Goal: Information Seeking & Learning: Learn about a topic

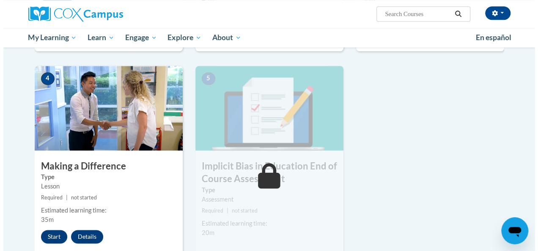
scroll to position [400, 0]
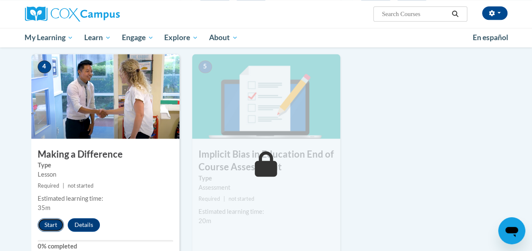
click at [52, 222] on button "Start" at bounding box center [51, 225] width 26 height 14
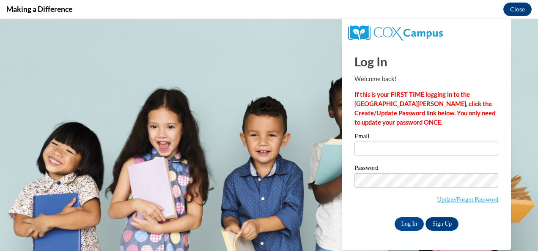
scroll to position [0, 0]
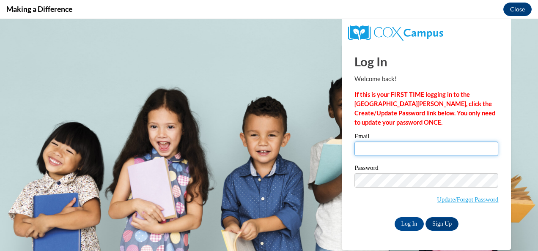
drag, startPoint x: 436, startPoint y: 36, endPoint x: 410, endPoint y: 152, distance: 118.7
click at [410, 152] on input "Email" at bounding box center [426, 149] width 144 height 14
type input "denise.fortson@cobbk12.org"
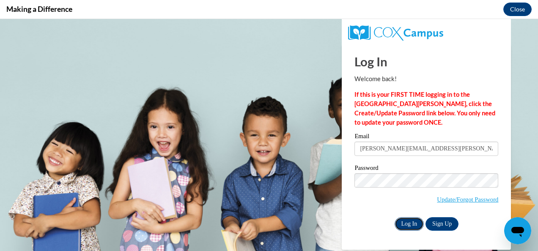
click at [406, 223] on input "Log In" at bounding box center [410, 224] width 30 height 14
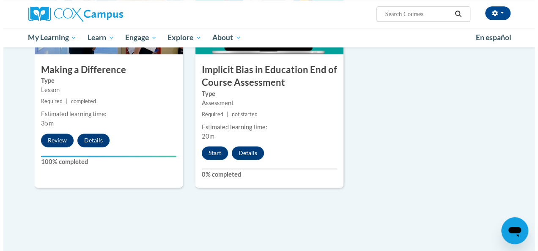
scroll to position [485, 0]
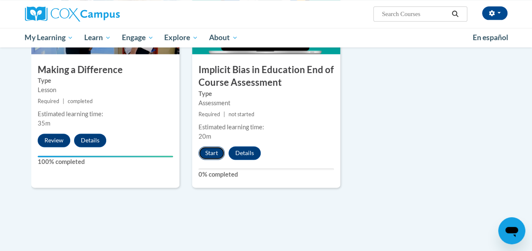
click at [211, 152] on button "Start" at bounding box center [211, 153] width 26 height 14
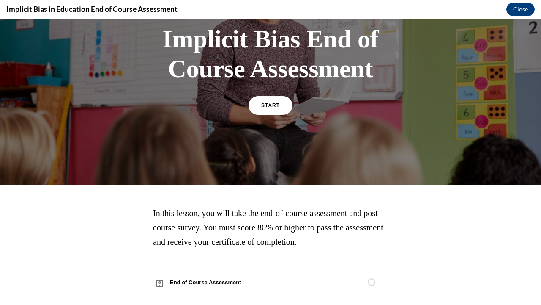
scroll to position [78, 0]
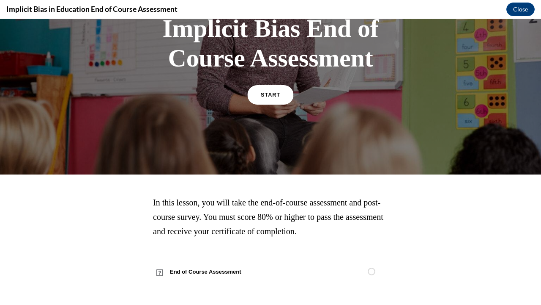
click at [279, 86] on link "START" at bounding box center [270, 94] width 46 height 19
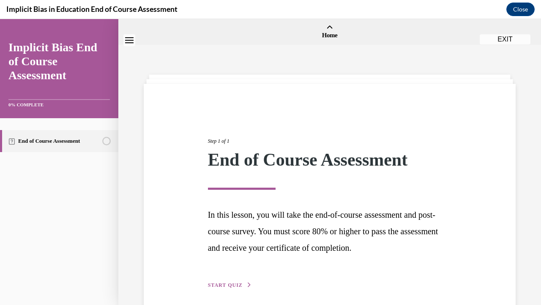
scroll to position [35, 0]
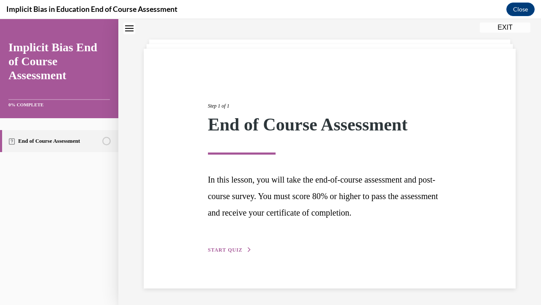
click at [220, 248] on span "START QUIZ" at bounding box center [225, 250] width 35 height 6
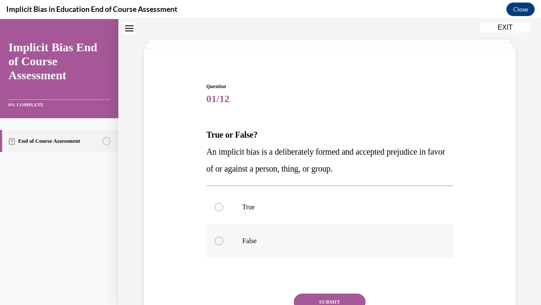
click at [224, 249] on label "False" at bounding box center [329, 241] width 247 height 34
click at [223, 245] on input "False" at bounding box center [219, 240] width 8 height 8
radio input "true"
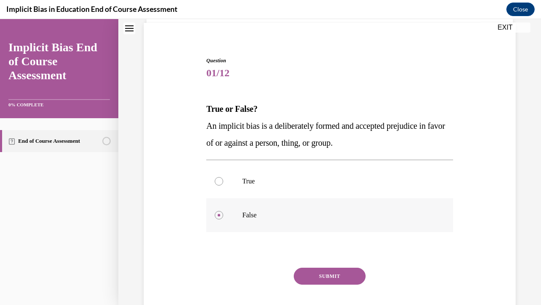
scroll to position [92, 0]
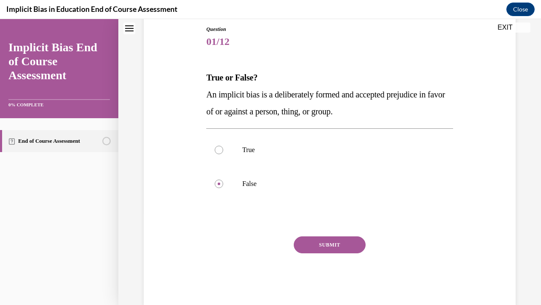
click at [329, 244] on button "SUBMIT" at bounding box center [330, 244] width 72 height 17
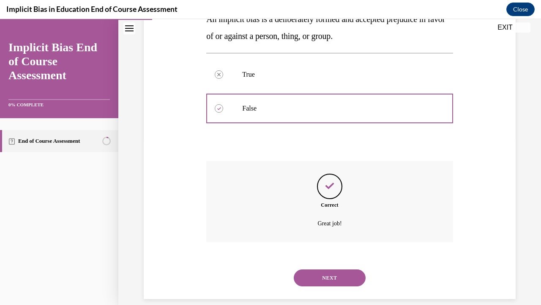
scroll to position [178, 0]
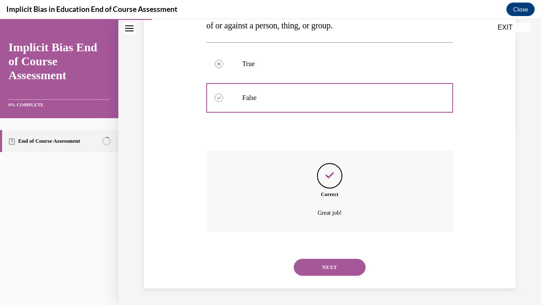
click at [318, 251] on button "NEXT" at bounding box center [330, 266] width 72 height 17
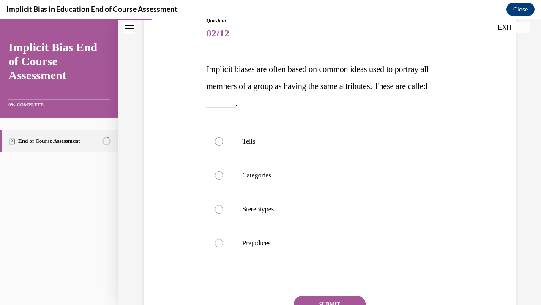
scroll to position [102, 0]
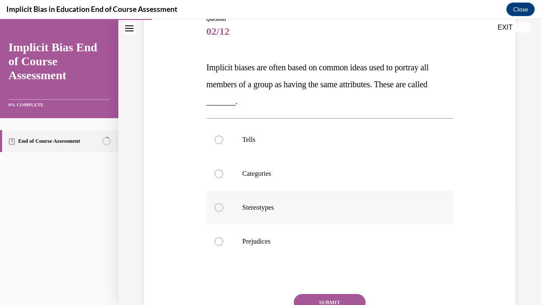
click at [208, 202] on label "Stereotypes" at bounding box center [329, 207] width 247 height 34
click at [215, 203] on input "Stereotypes" at bounding box center [219, 207] width 8 height 8
radio input "true"
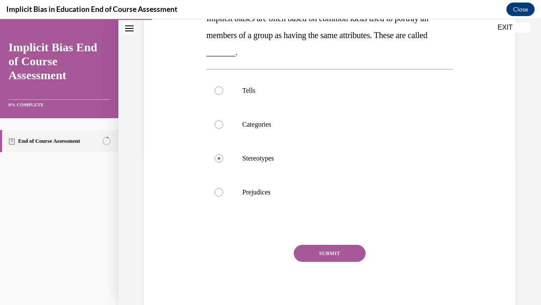
click at [327, 251] on button "SUBMIT" at bounding box center [330, 252] width 72 height 17
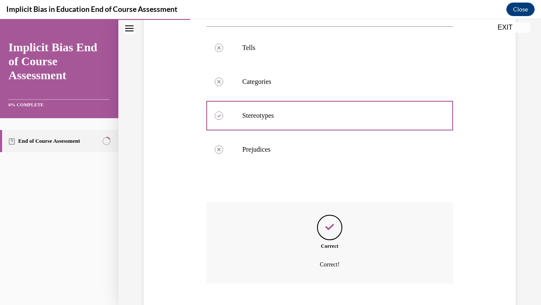
scroll to position [246, 0]
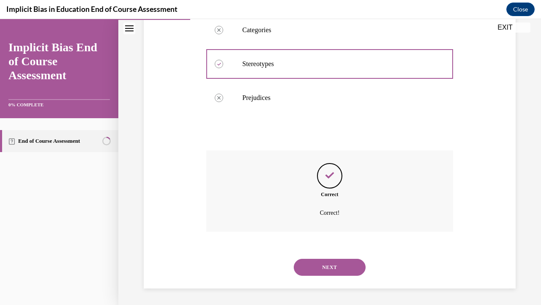
click at [325, 251] on button "NEXT" at bounding box center [330, 266] width 72 height 17
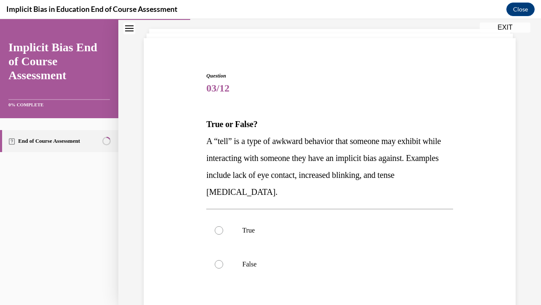
scroll to position [73, 0]
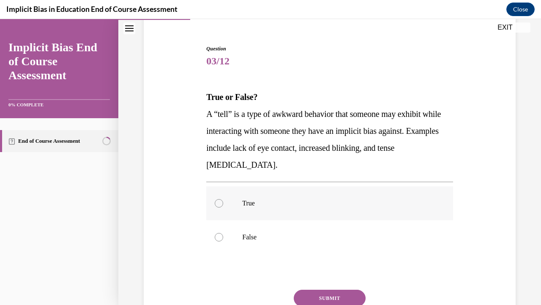
click at [214, 199] on label "True" at bounding box center [329, 203] width 247 height 34
click at [215, 199] on input "True" at bounding box center [219, 203] width 8 height 8
radio input "true"
click at [324, 251] on button "SUBMIT" at bounding box center [330, 297] width 72 height 17
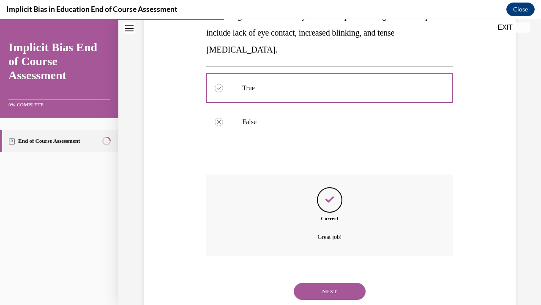
scroll to position [212, 0]
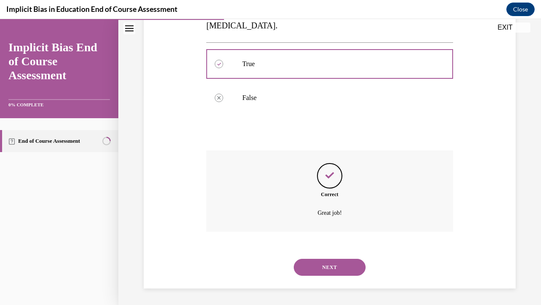
click at [329, 251] on button "NEXT" at bounding box center [330, 266] width 72 height 17
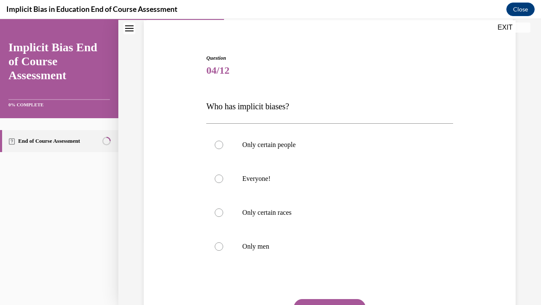
scroll to position [64, 0]
click at [216, 176] on div at bounding box center [219, 178] width 8 height 8
click at [216, 176] on input "Everyone!" at bounding box center [219, 178] width 8 height 8
radio input "true"
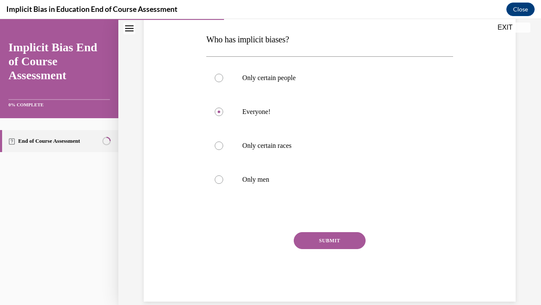
click at [332, 242] on button "SUBMIT" at bounding box center [330, 240] width 72 height 17
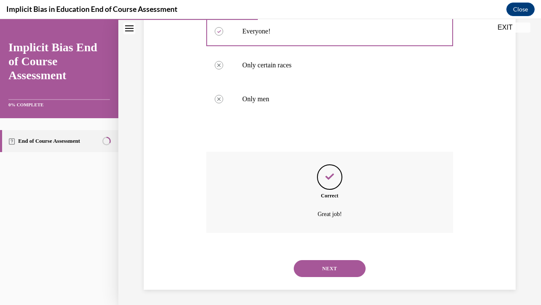
scroll to position [212, 0]
click at [338, 251] on button "NEXT" at bounding box center [330, 266] width 72 height 17
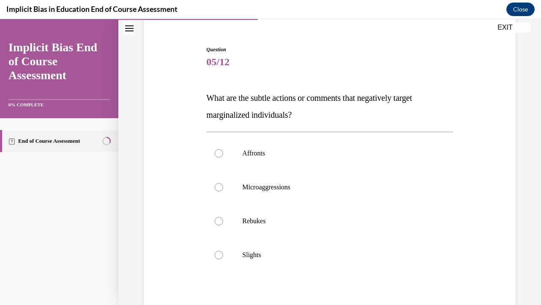
scroll to position [75, 0]
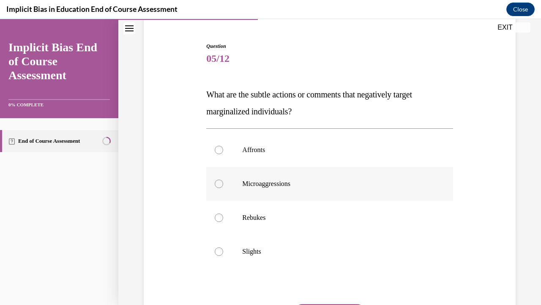
click at [227, 182] on label "Microaggressions" at bounding box center [329, 184] width 247 height 34
click at [223, 182] on input "Microaggressions" at bounding box center [219, 183] width 8 height 8
radio input "true"
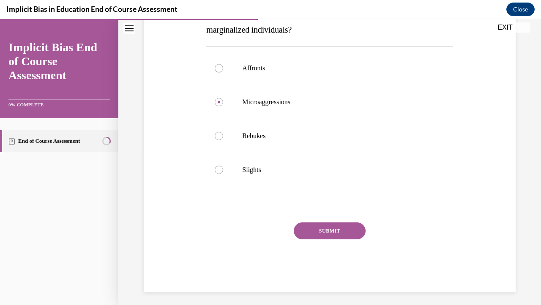
click at [337, 228] on button "SUBMIT" at bounding box center [330, 230] width 72 height 17
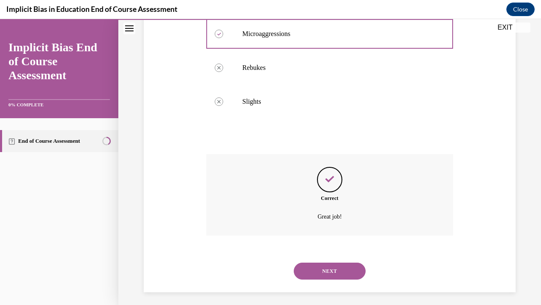
scroll to position [229, 0]
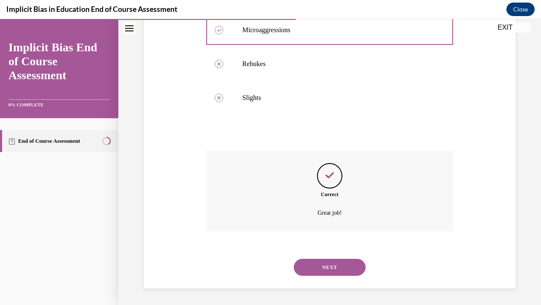
click at [327, 251] on button "NEXT" at bounding box center [330, 266] width 72 height 17
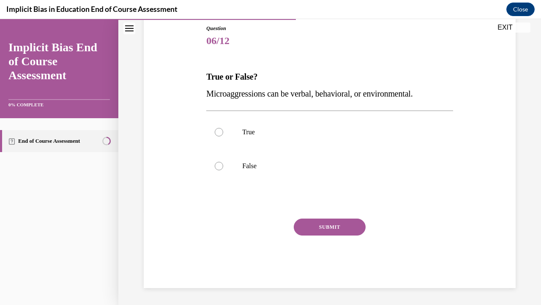
scroll to position [93, 0]
click at [227, 138] on label "True" at bounding box center [329, 132] width 247 height 34
click at [223, 137] on input "True" at bounding box center [219, 132] width 8 height 8
radio input "true"
click at [323, 228] on button "SUBMIT" at bounding box center [330, 227] width 72 height 17
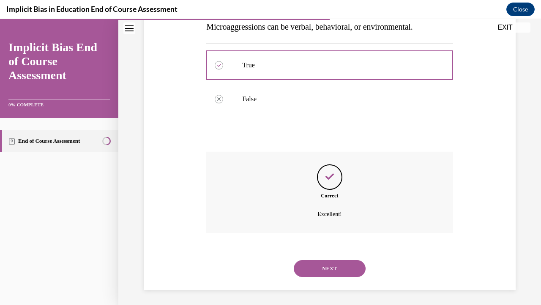
scroll to position [161, 0]
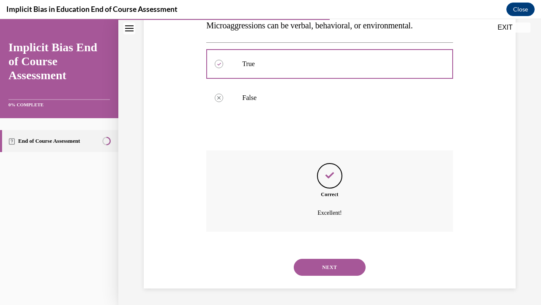
click at [335, 251] on button "NEXT" at bounding box center [330, 266] width 72 height 17
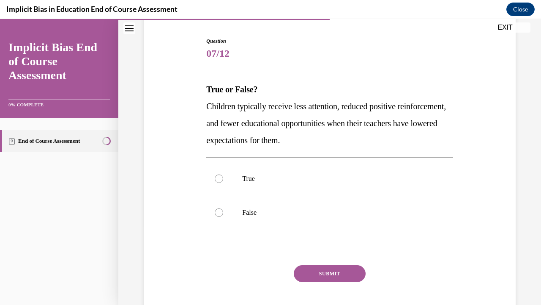
scroll to position [83, 0]
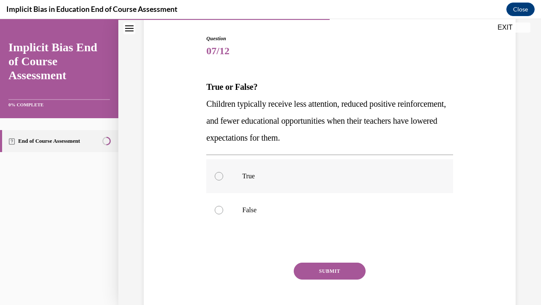
click at [215, 175] on div at bounding box center [219, 176] width 8 height 8
click at [215, 175] on input "True" at bounding box center [219, 176] width 8 height 8
radio input "true"
click at [331, 251] on button "SUBMIT" at bounding box center [330, 270] width 72 height 17
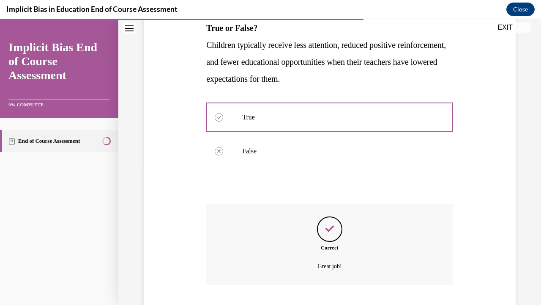
scroll to position [195, 0]
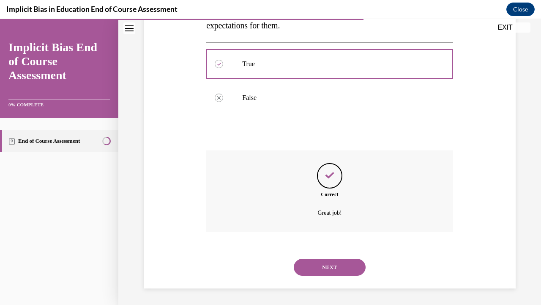
click at [319, 251] on button "NEXT" at bounding box center [330, 266] width 72 height 17
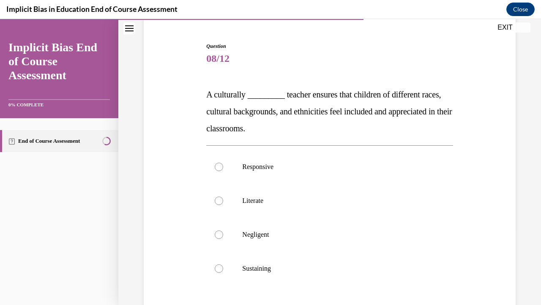
scroll to position [75, 0]
click at [219, 158] on label "Responsive" at bounding box center [329, 167] width 247 height 34
click at [219, 162] on input "Responsive" at bounding box center [219, 166] width 8 height 8
radio input "true"
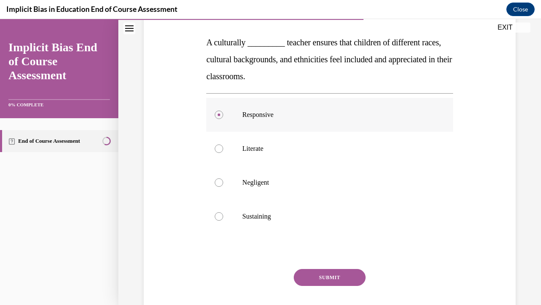
scroll to position [129, 0]
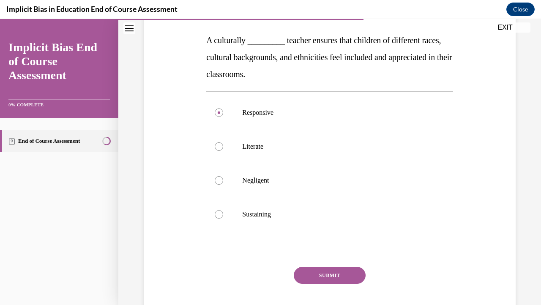
click at [316, 251] on button "SUBMIT" at bounding box center [330, 274] width 72 height 17
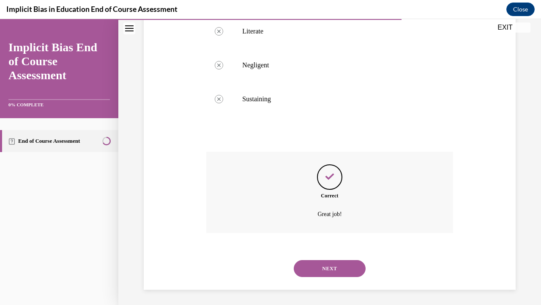
scroll to position [246, 0]
click at [332, 251] on button "NEXT" at bounding box center [330, 266] width 72 height 17
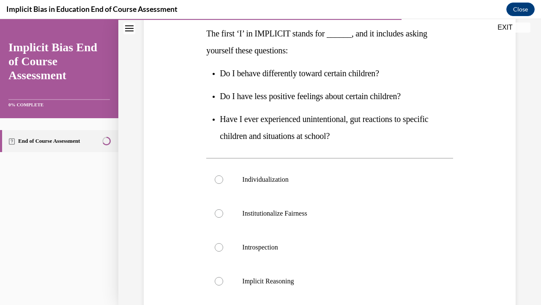
scroll to position [140, 0]
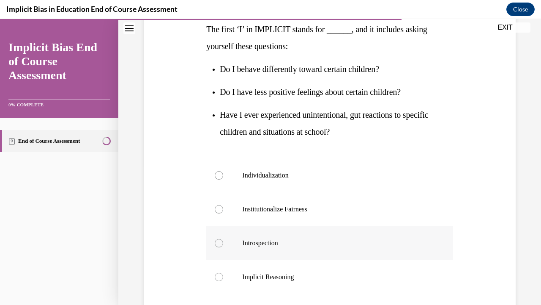
click at [217, 240] on div at bounding box center [219, 243] width 8 height 8
click at [217, 240] on input "Introspection" at bounding box center [219, 243] width 8 height 8
radio input "true"
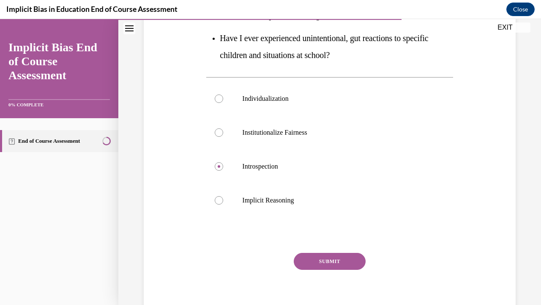
click at [333, 251] on button "SUBMIT" at bounding box center [330, 261] width 72 height 17
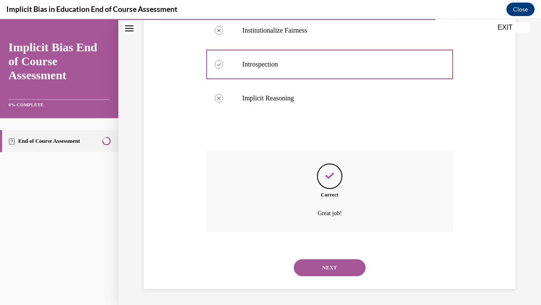
scroll to position [319, 0]
click at [339, 251] on button "NEXT" at bounding box center [330, 266] width 72 height 17
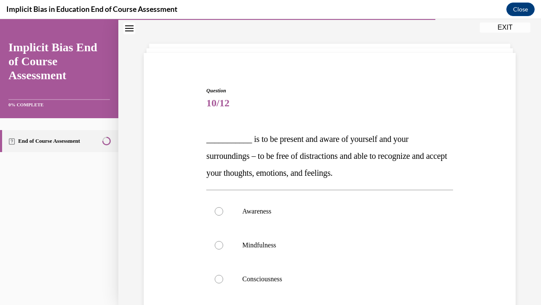
scroll to position [66, 0]
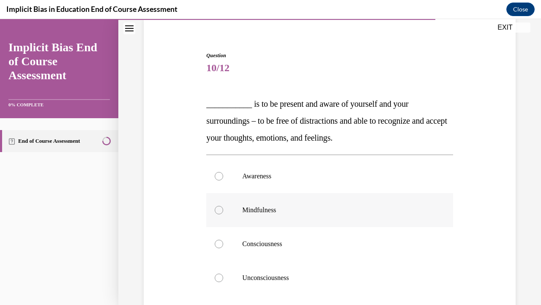
click at [223, 211] on label "Mindfulness" at bounding box center [329, 210] width 247 height 34
click at [223, 211] on input "Mindfulness" at bounding box center [219, 210] width 8 height 8
radio input "true"
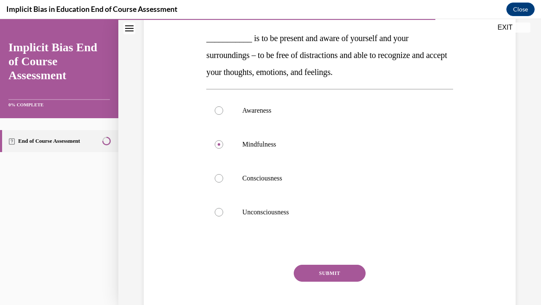
click at [325, 251] on button "SUBMIT" at bounding box center [330, 272] width 72 height 17
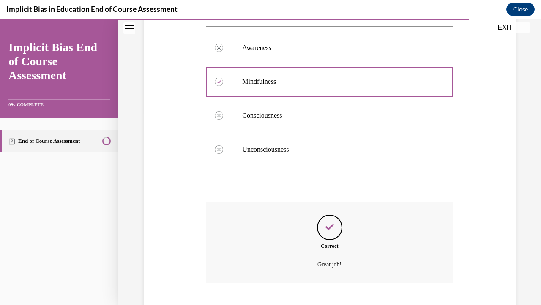
scroll to position [246, 0]
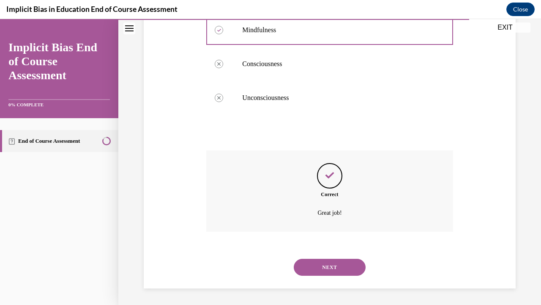
click at [341, 251] on button "NEXT" at bounding box center [330, 266] width 72 height 17
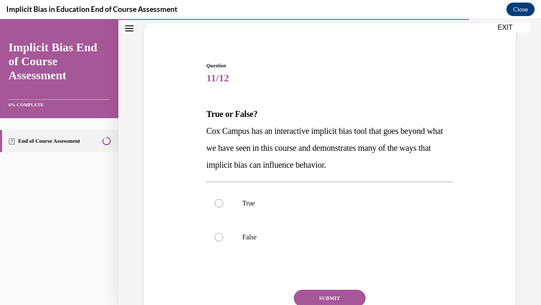
scroll to position [59, 0]
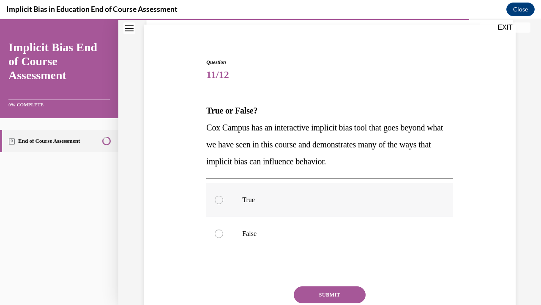
click at [225, 202] on label "True" at bounding box center [329, 200] width 247 height 34
click at [223, 202] on input "True" at bounding box center [219, 199] width 8 height 8
radio input "true"
click at [332, 251] on button "SUBMIT" at bounding box center [330, 294] width 72 height 17
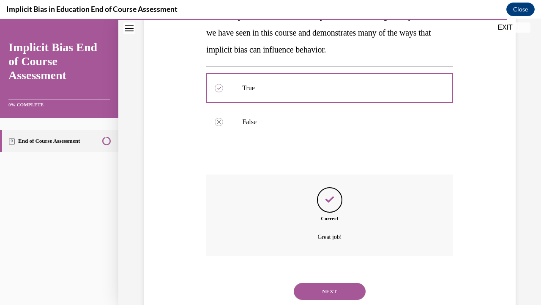
scroll to position [195, 0]
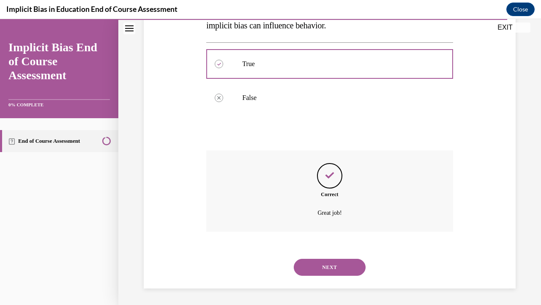
click at [335, 251] on button "NEXT" at bounding box center [330, 266] width 72 height 17
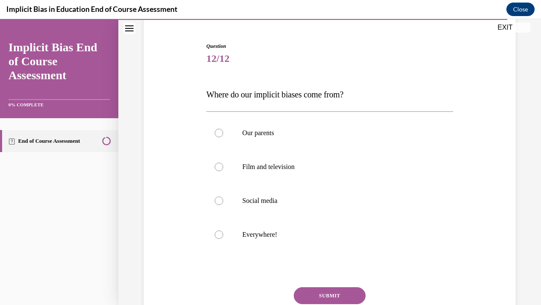
scroll to position [76, 0]
click at [215, 234] on div at bounding box center [219, 233] width 8 height 8
click at [215, 234] on input "Everywhere!" at bounding box center [219, 233] width 8 height 8
radio input "true"
click at [331, 251] on button "SUBMIT" at bounding box center [330, 294] width 72 height 17
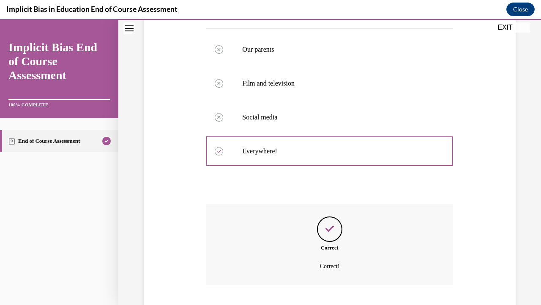
scroll to position [212, 0]
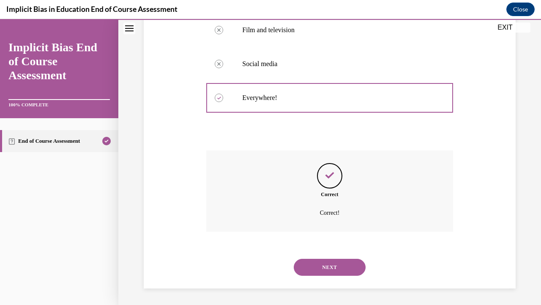
click at [322, 251] on button "NEXT" at bounding box center [330, 266] width 72 height 17
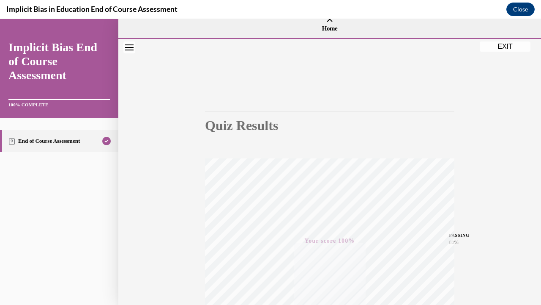
scroll to position [0, 0]
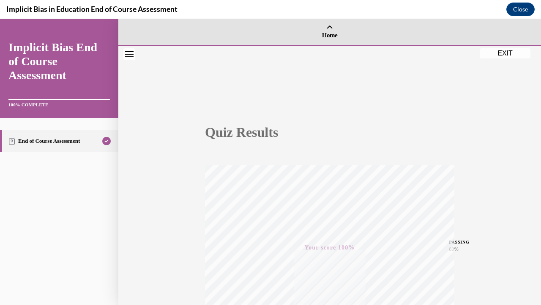
click at [331, 33] on span "Home" at bounding box center [330, 35] width 419 height 8
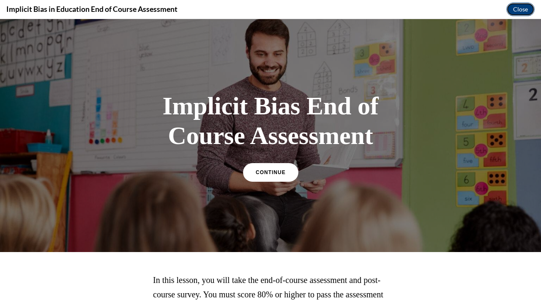
click at [516, 11] on button "Close" at bounding box center [521, 10] width 28 height 14
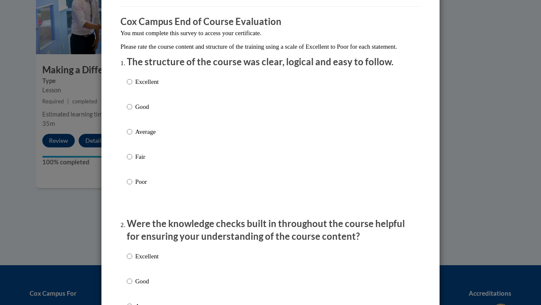
scroll to position [64, 0]
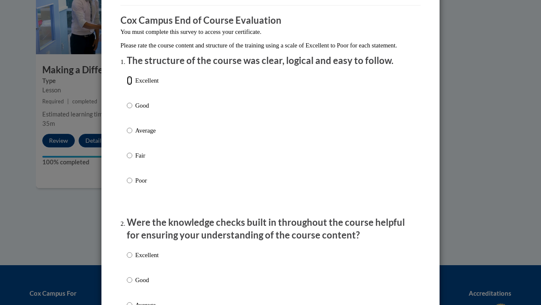
click at [127, 85] on input "Excellent" at bounding box center [129, 80] width 5 height 9
radio input "true"
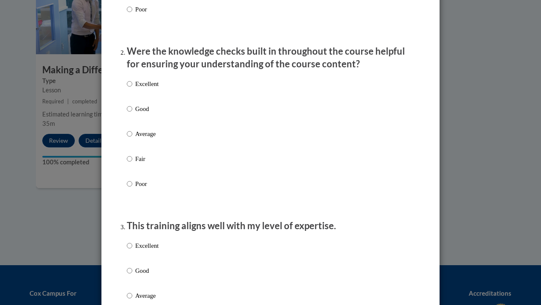
scroll to position [239, 0]
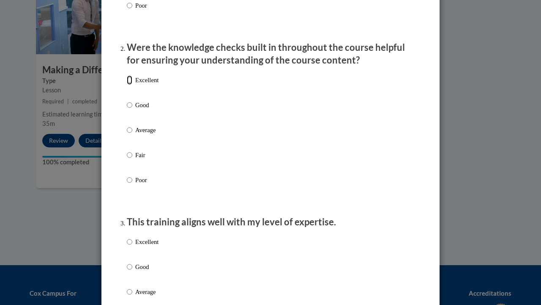
click at [127, 85] on input "Excellent" at bounding box center [129, 79] width 5 height 9
radio input "true"
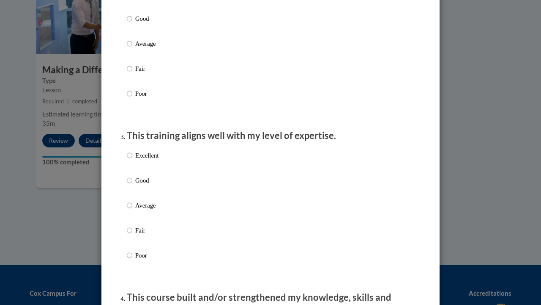
scroll to position [327, 0]
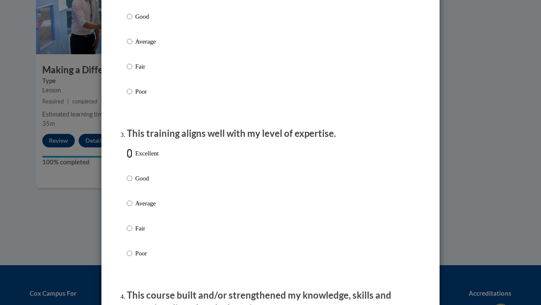
click at [127, 158] on input "Excellent" at bounding box center [129, 152] width 5 height 9
radio input "true"
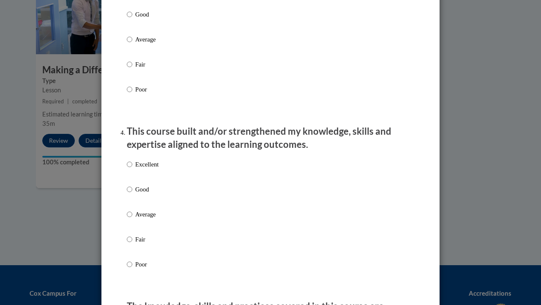
scroll to position [498, 0]
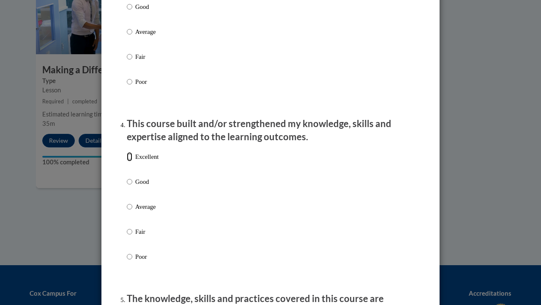
click at [127, 161] on input "Excellent" at bounding box center [129, 156] width 5 height 9
radio input "true"
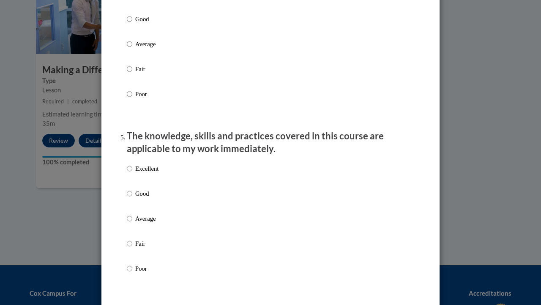
scroll to position [661, 0]
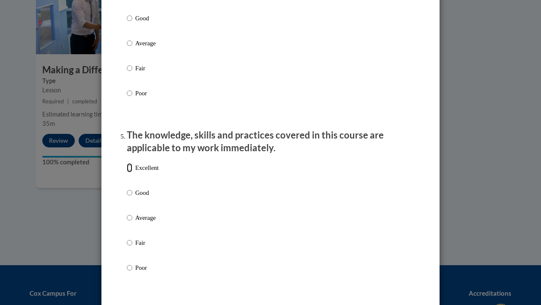
click at [127, 172] on input "Excellent" at bounding box center [129, 167] width 5 height 9
radio input "true"
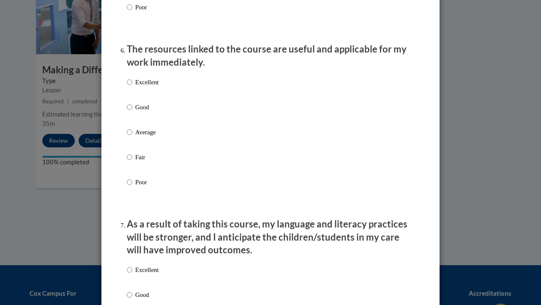
scroll to position [926, 0]
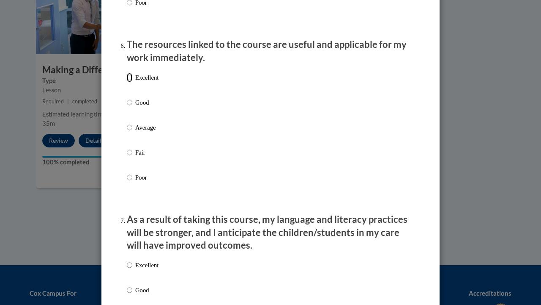
click at [127, 82] on input "Excellent" at bounding box center [129, 77] width 5 height 9
radio input "true"
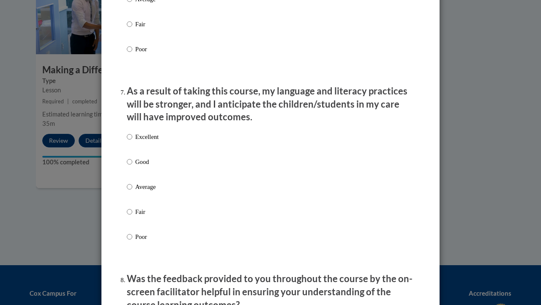
scroll to position [1057, 0]
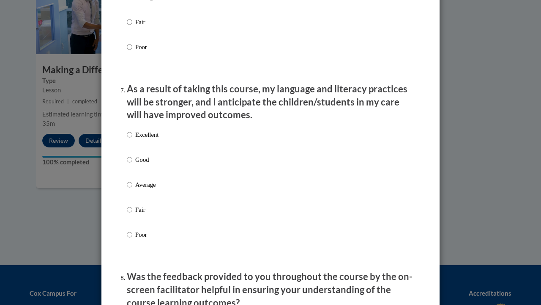
click at [151, 139] on p "Excellent" at bounding box center [146, 134] width 23 height 9
click at [132, 139] on input "Excellent" at bounding box center [129, 134] width 5 height 9
radio input "true"
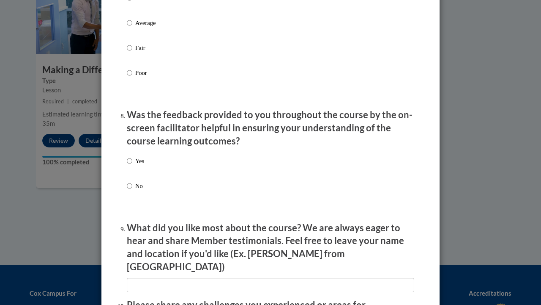
scroll to position [1219, 0]
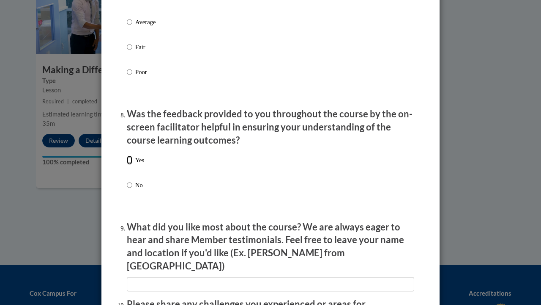
click at [127, 165] on input "Yes" at bounding box center [129, 159] width 5 height 9
radio input "true"
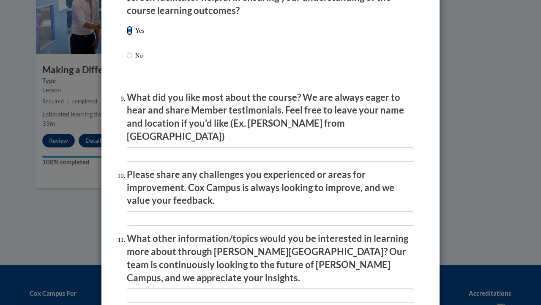
scroll to position [1358, 0]
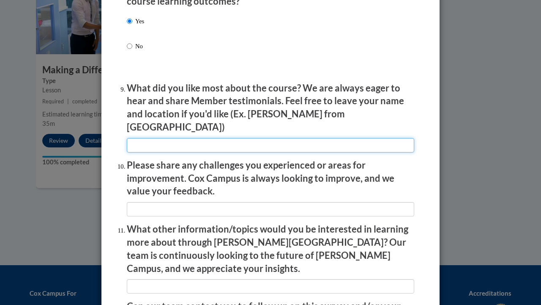
click at [209, 139] on input "textbox" at bounding box center [271, 145] width 288 height 14
type input "The knowledge on biases that we as educators have and how to work on those so t…"
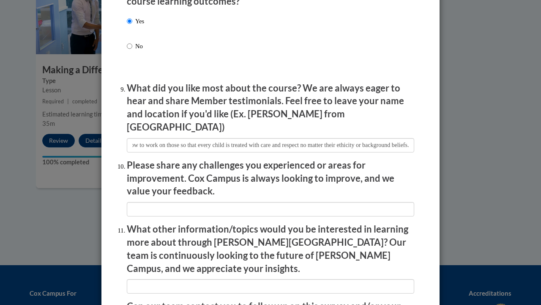
scroll to position [0, 0]
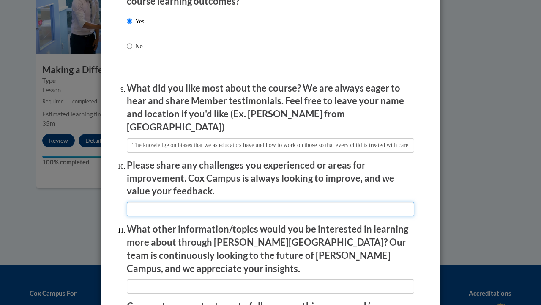
click at [263, 203] on input "textbox" at bounding box center [271, 209] width 288 height 14
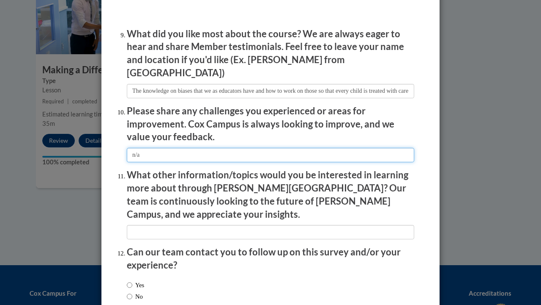
scroll to position [1418, 0]
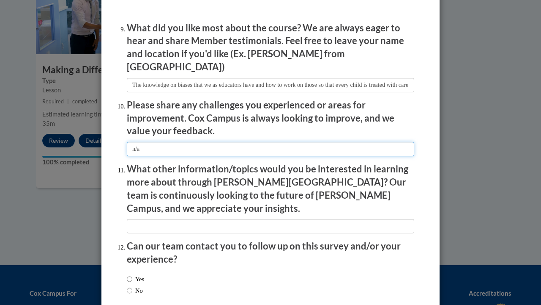
type input "n/a"
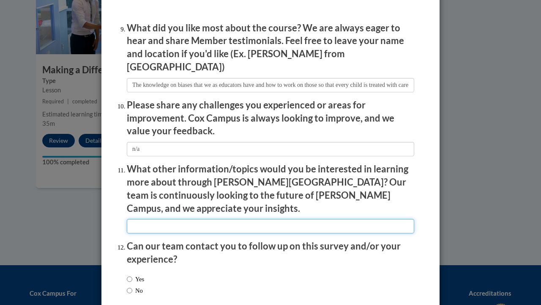
click at [239, 219] on input "textbox" at bounding box center [271, 226] width 288 height 14
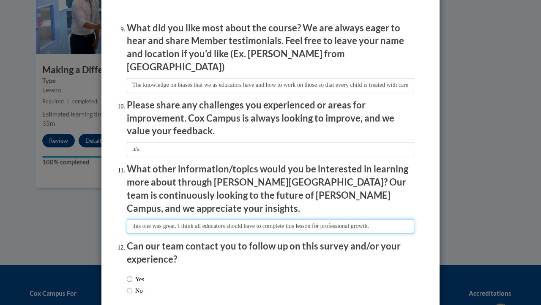
click at [130, 219] on input "textbox" at bounding box center [271, 226] width 288 height 14
click at [164, 219] on input "textbox" at bounding box center [271, 226] width 288 height 14
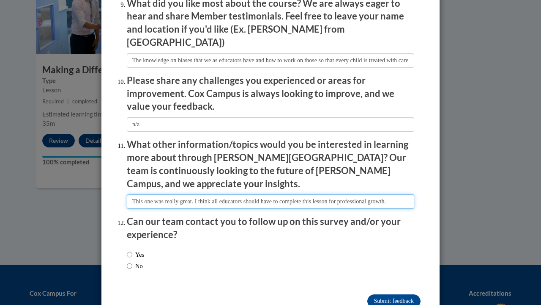
scroll to position [1454, 0]
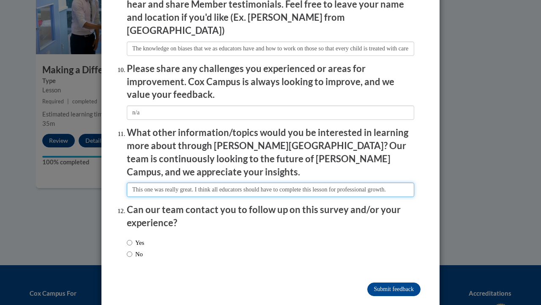
type input "This one was really great. I think all educators should have to complete this l…"
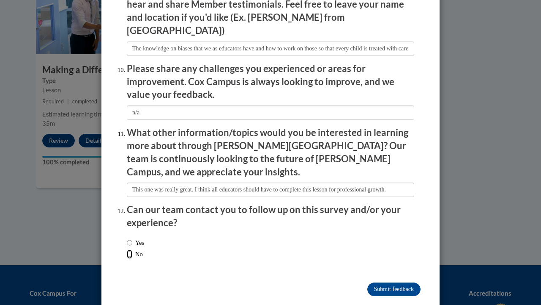
click at [127, 249] on input "No" at bounding box center [129, 253] width 5 height 9
radio input "true"
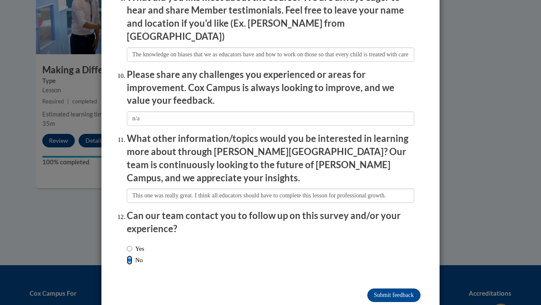
scroll to position [1452, 0]
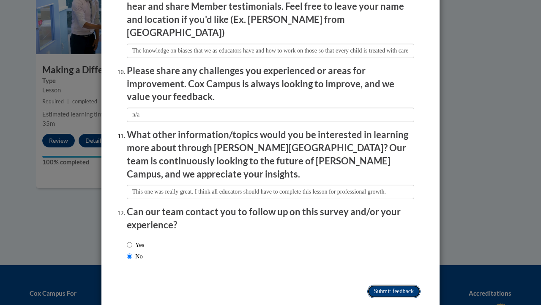
click at [397, 251] on input "Submit feedback" at bounding box center [394, 291] width 53 height 14
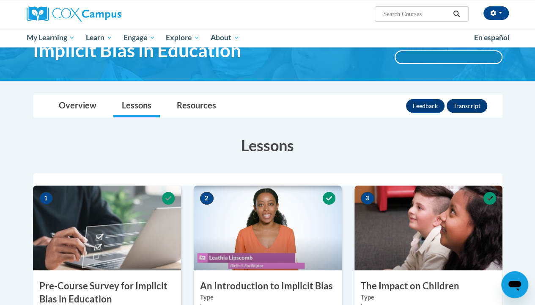
scroll to position [0, 0]
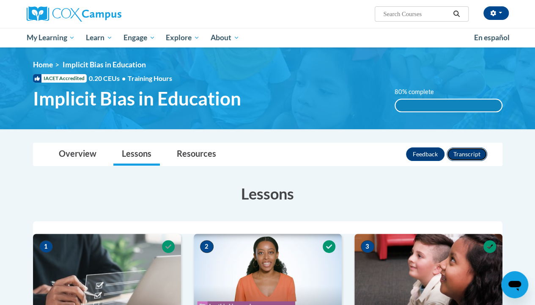
click at [464, 153] on button "Transcript" at bounding box center [467, 154] width 41 height 14
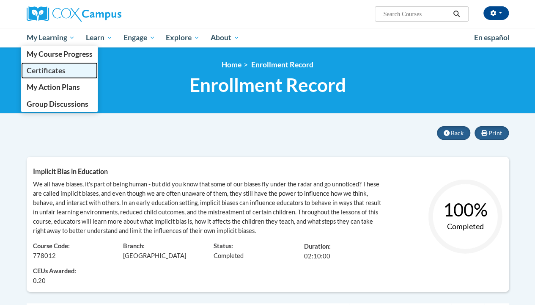
click at [53, 68] on span "Certificates" at bounding box center [45, 70] width 39 height 9
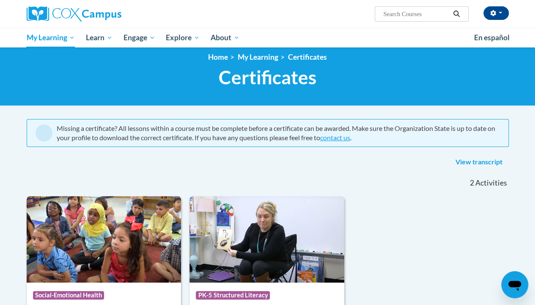
scroll to position [8, 0]
click at [468, 160] on link "View transcript" at bounding box center [479, 162] width 60 height 14
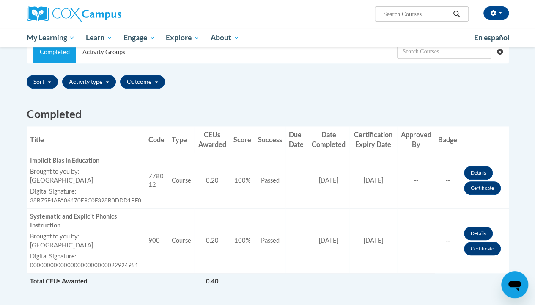
scroll to position [176, 0]
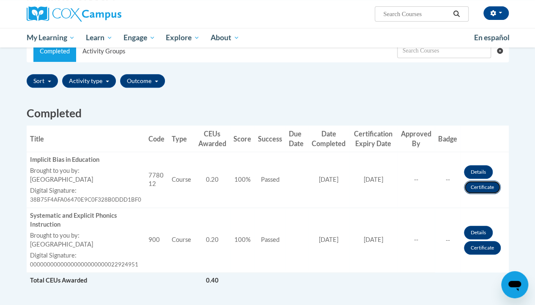
click at [485, 181] on link "Certificate" at bounding box center [482, 187] width 37 height 14
click at [482, 188] on link "Certificate" at bounding box center [482, 187] width 37 height 14
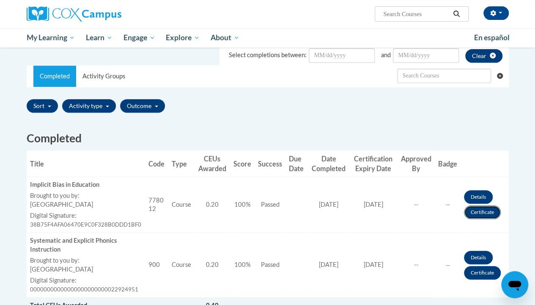
scroll to position [157, 0]
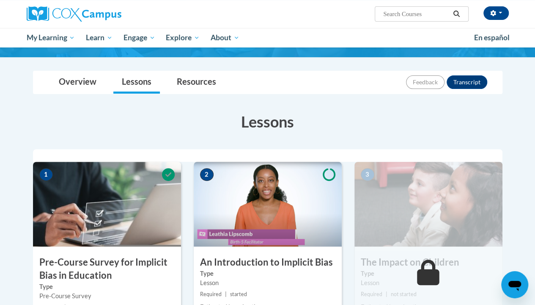
scroll to position [72, 0]
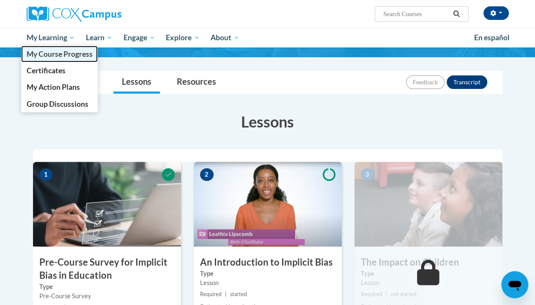
click at [31, 52] on span "My Course Progress" at bounding box center [59, 53] width 66 height 9
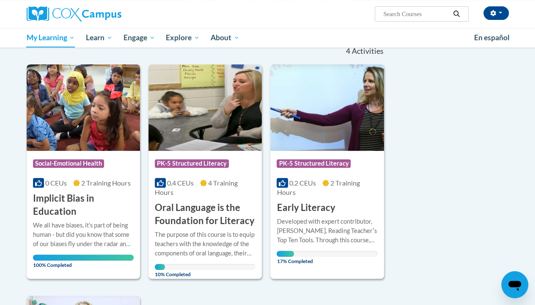
scroll to position [78, 0]
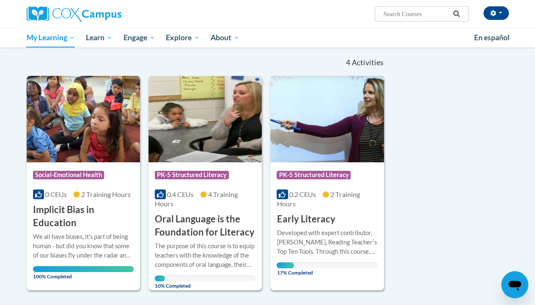
click at [358, 224] on div "Course Category: PK-5 Structured Literacy 0.2 CEUs 2 Training Hours COURSE Earl…" at bounding box center [326, 193] width 113 height 63
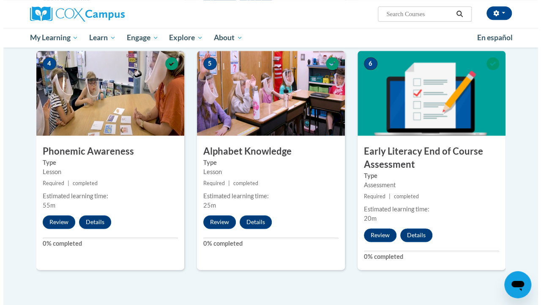
scroll to position [417, 0]
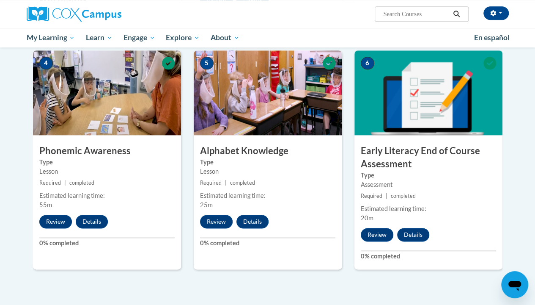
click at [463, 115] on img at bounding box center [428, 92] width 148 height 85
click at [380, 226] on div "6 Early Literacy End of Course Assessment Type Assessment Required | completed …" at bounding box center [428, 159] width 148 height 219
click at [379, 234] on button "Review" at bounding box center [377, 235] width 33 height 14
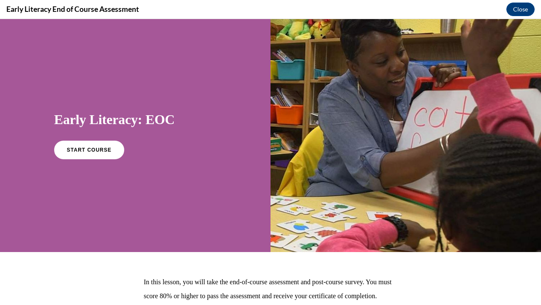
scroll to position [0, 0]
click at [110, 148] on link "START COURSE" at bounding box center [89, 149] width 74 height 19
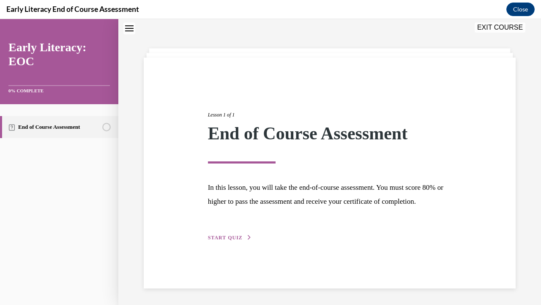
scroll to position [28, 0]
click at [236, 240] on span "START QUIZ" at bounding box center [225, 237] width 35 height 6
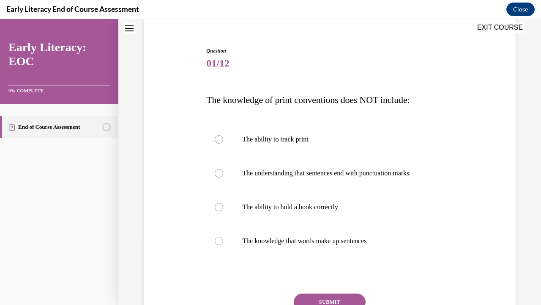
scroll to position [74, 0]
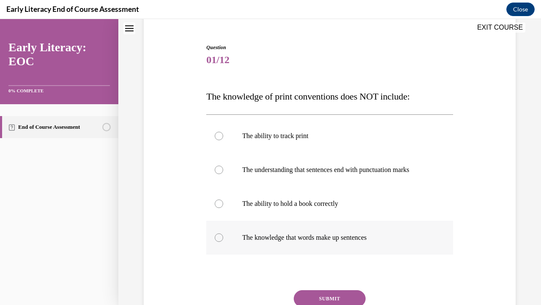
click at [305, 244] on div at bounding box center [329, 237] width 247 height 34
click at [312, 297] on button "SUBMIT" at bounding box center [330, 298] width 72 height 17
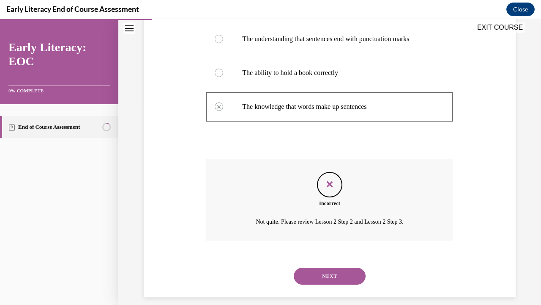
scroll to position [205, 0]
click at [347, 277] on button "NEXT" at bounding box center [330, 275] width 72 height 17
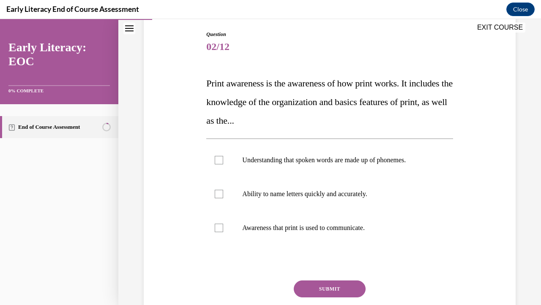
scroll to position [88, 0]
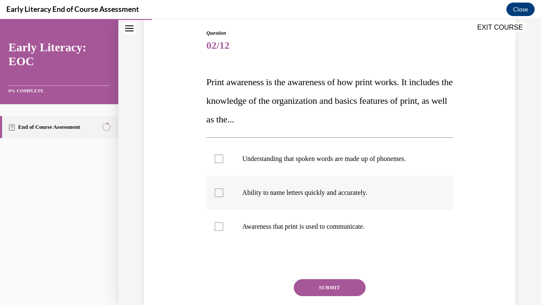
click at [285, 201] on div at bounding box center [329, 193] width 247 height 34
click at [334, 283] on button "SUBMIT" at bounding box center [330, 287] width 72 height 17
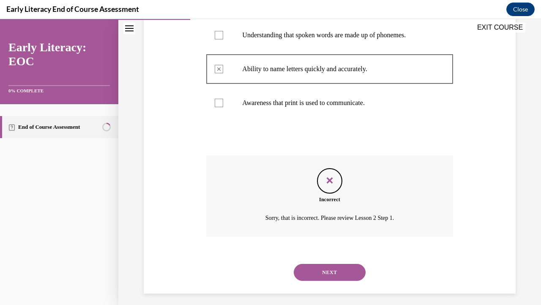
scroll to position [217, 0]
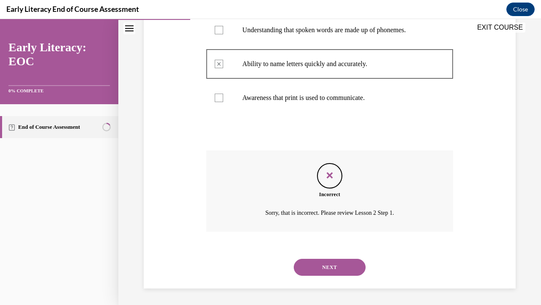
click at [354, 269] on button "NEXT" at bounding box center [330, 266] width 72 height 17
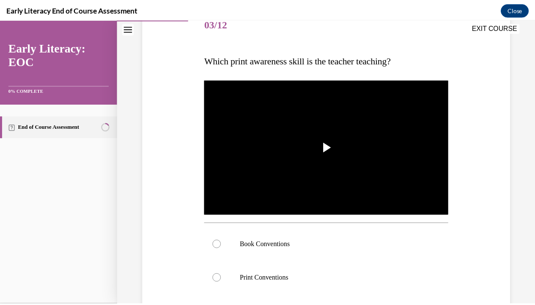
scroll to position [109, 0]
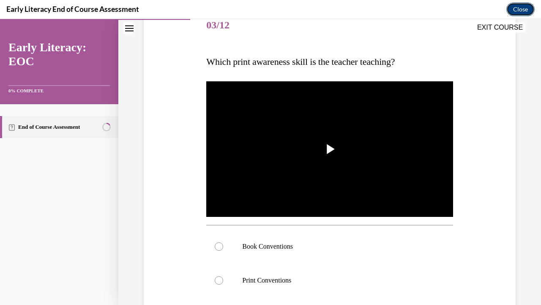
click at [519, 8] on button "Close" at bounding box center [521, 10] width 28 height 14
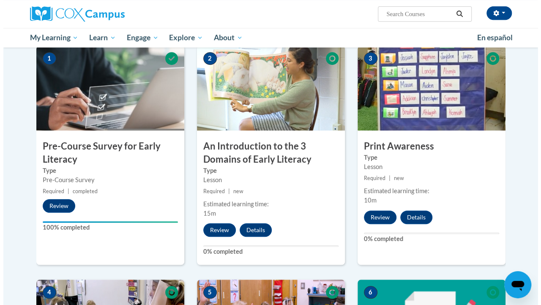
scroll to position [194, 0]
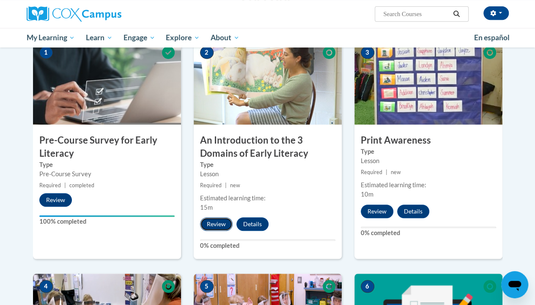
click at [222, 224] on button "Review" at bounding box center [216, 224] width 33 height 14
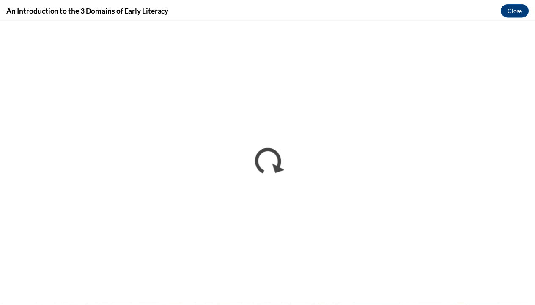
scroll to position [0, 0]
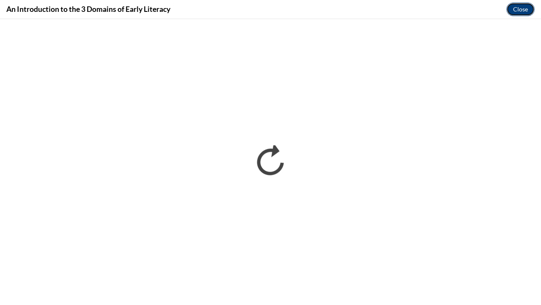
click at [524, 11] on button "Close" at bounding box center [521, 10] width 28 height 14
